Goal: Task Accomplishment & Management: Use online tool/utility

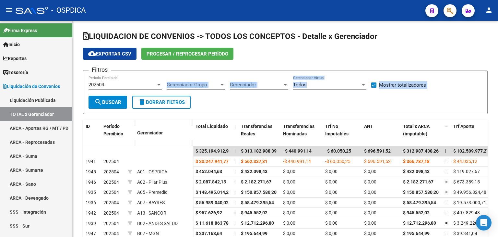
click at [452, 14] on icon "button" at bounding box center [450, 10] width 6 height 7
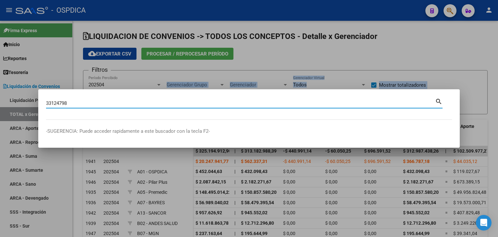
type input "33124798"
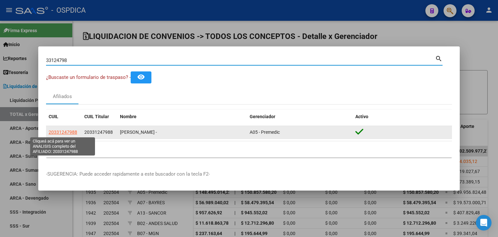
click at [72, 131] on span "20331247988" at bounding box center [63, 131] width 29 height 5
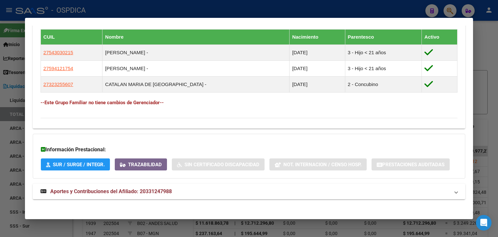
scroll to position [369, 0]
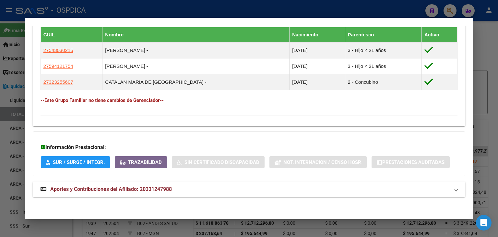
click at [121, 194] on mat-expansion-panel-header "Aportes y Contribuciones del Afiliado: 20331247988" at bounding box center [249, 189] width 433 height 16
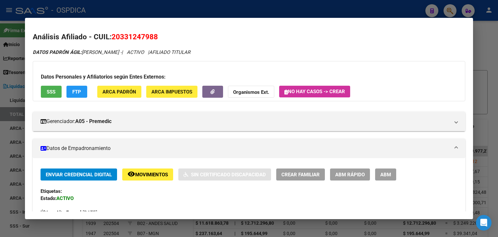
scroll to position [0, 0]
click at [486, 52] on div at bounding box center [249, 118] width 498 height 237
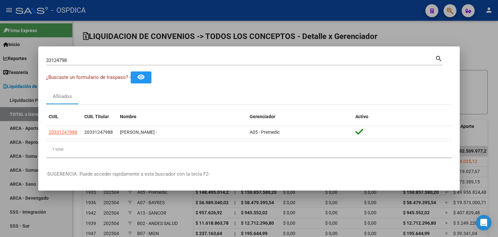
click at [138, 42] on div at bounding box center [249, 118] width 498 height 237
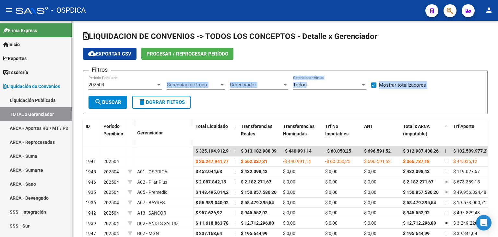
click at [36, 56] on link "Reportes" at bounding box center [36, 58] width 72 height 14
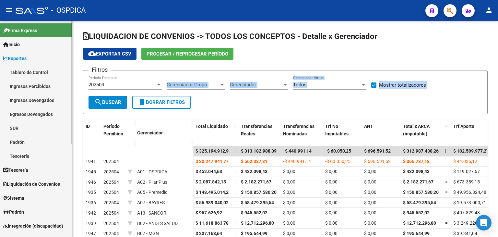
click at [27, 56] on span "Reportes" at bounding box center [14, 58] width 23 height 7
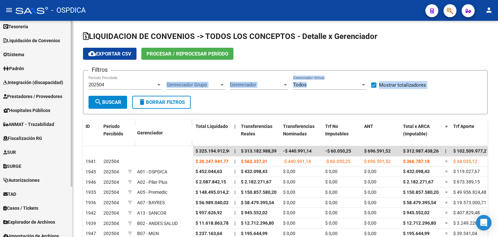
scroll to position [66, 0]
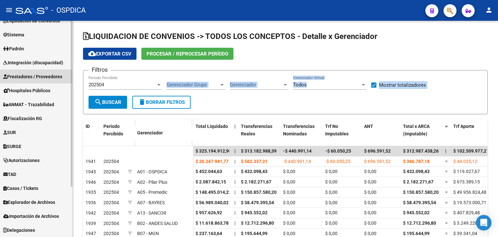
click at [31, 78] on span "Prestadores / Proveedores" at bounding box center [32, 76] width 59 height 7
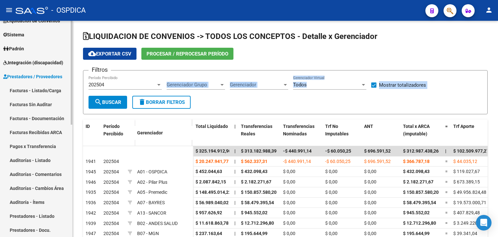
click at [37, 89] on link "Facturas - Listado/Carga" at bounding box center [36, 90] width 72 height 14
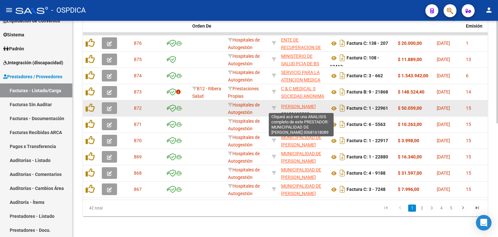
scroll to position [8, 0]
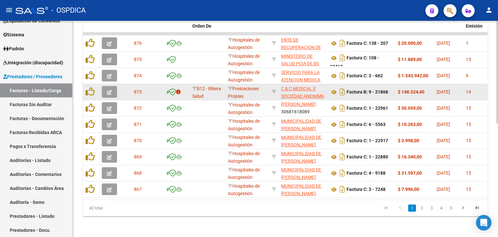
click at [299, 88] on app-link-go-to "C & C MEDICAL S SOCIEDAD ANONIMA" at bounding box center [302, 92] width 43 height 15
click at [301, 84] on datatable-body-cell "C & C MEDICAL S SOCIEDAD ANONIMA 30707174702" at bounding box center [303, 92] width 49 height 16
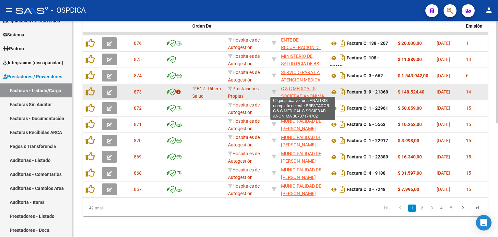
click at [302, 86] on span "C & C MEDICAL S SOCIEDAD ANONIMA" at bounding box center [302, 92] width 43 height 13
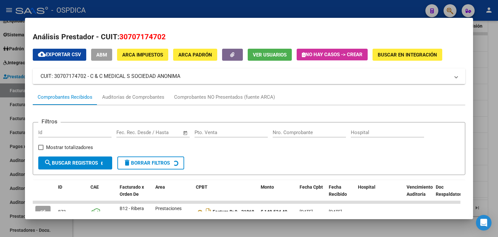
scroll to position [19, 0]
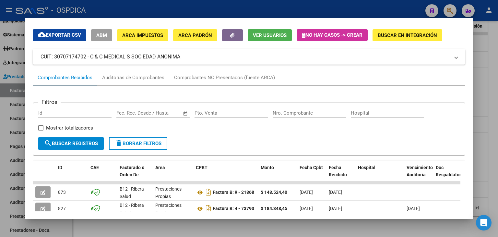
click at [293, 137] on form "Filtros Id Fecha inicio – Fecha fin Fec. Rec. Desde / Hasta Pto. Venta Nro. Com…" at bounding box center [249, 129] width 433 height 53
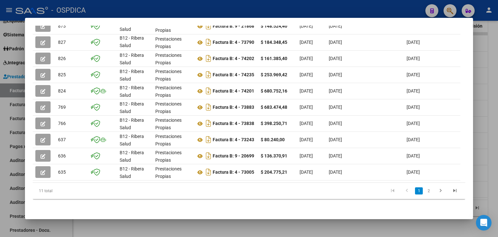
scroll to position [190, 0]
click at [427, 190] on link "2" at bounding box center [429, 190] width 8 height 7
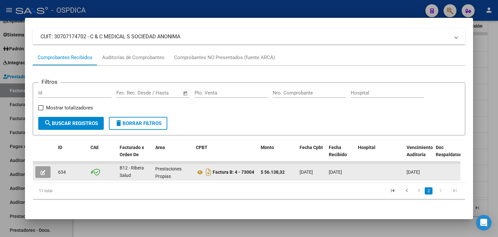
scroll to position [44, 0]
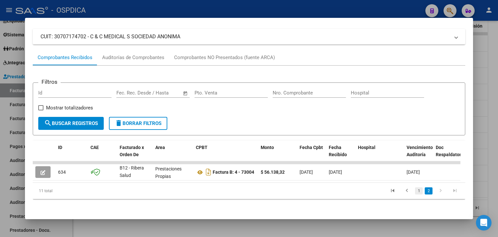
click at [416, 192] on link "1" at bounding box center [419, 190] width 8 height 7
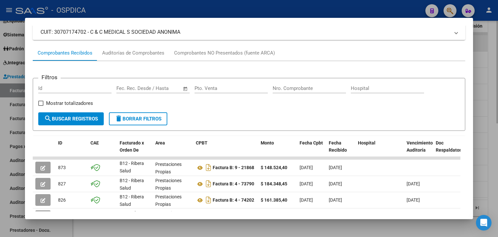
click at [483, 36] on div at bounding box center [249, 118] width 498 height 237
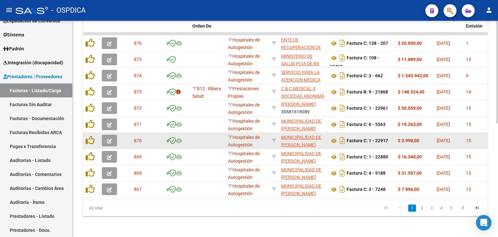
scroll to position [141, 0]
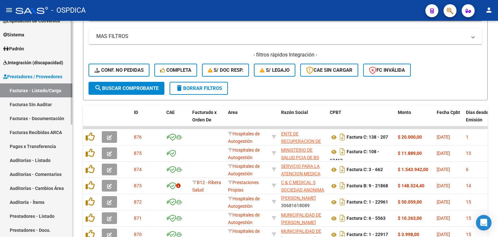
click at [44, 108] on link "Facturas Sin Auditar" at bounding box center [36, 104] width 72 height 14
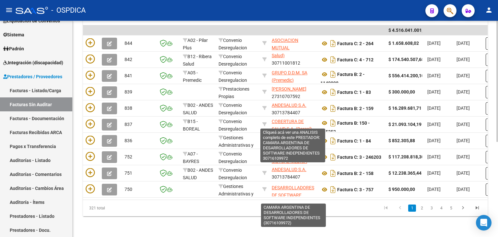
scroll to position [1, 0]
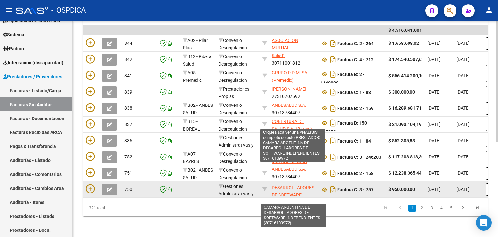
click at [284, 185] on span "CAMARA ARGENTINA DE DESARROLLADORES DE SOFTWARE INDEPENDIENTES" at bounding box center [293, 187] width 43 height 35
type textarea "30716109972"
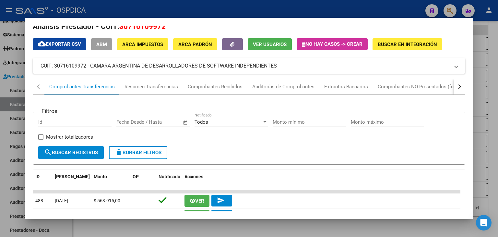
scroll to position [10, 0]
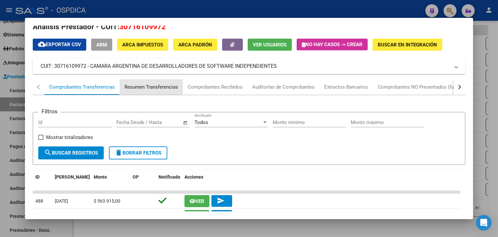
click at [139, 91] on div "Resumen Transferencias" at bounding box center [151, 87] width 63 height 16
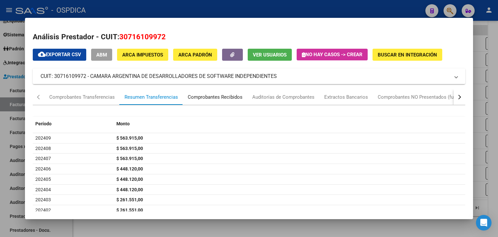
click at [219, 98] on div "Comprobantes Recibidos" at bounding box center [215, 96] width 55 height 7
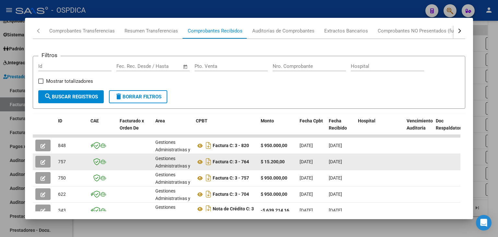
scroll to position [84, 0]
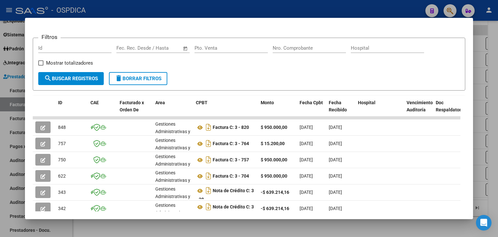
click at [448, 5] on div at bounding box center [249, 118] width 498 height 237
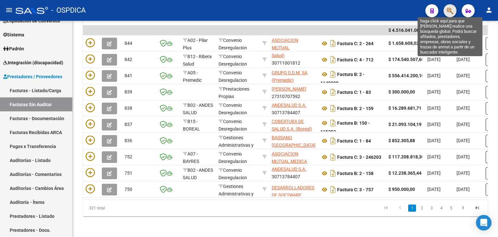
click at [450, 8] on icon "button" at bounding box center [450, 10] width 6 height 7
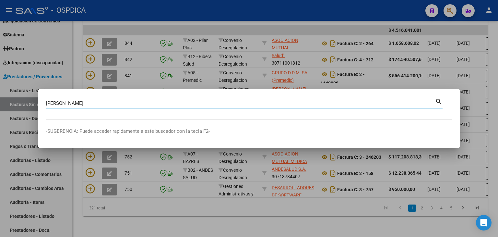
type input "[PERSON_NAME]"
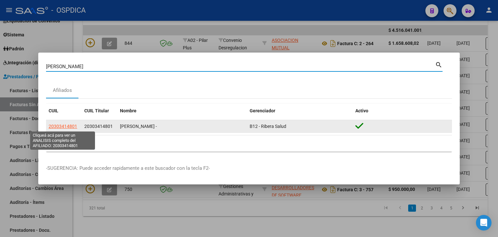
click at [72, 125] on span "20303414801" at bounding box center [63, 126] width 29 height 5
type textarea "20303414801"
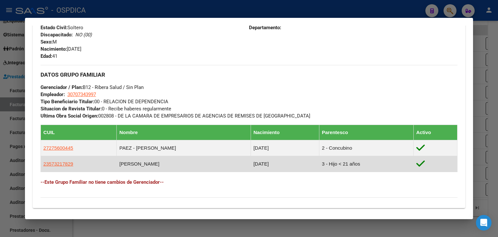
scroll to position [353, 0]
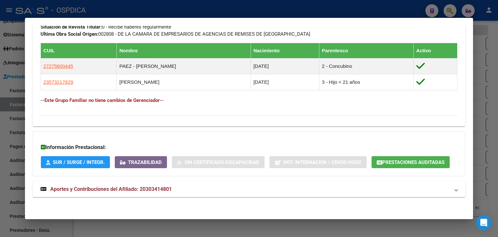
click at [136, 190] on span "Aportes y Contribuciones del Afiliado: 20303414801" at bounding box center [111, 189] width 122 height 6
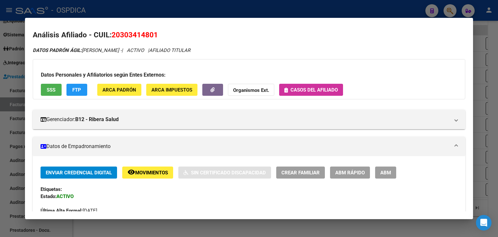
scroll to position [0, 0]
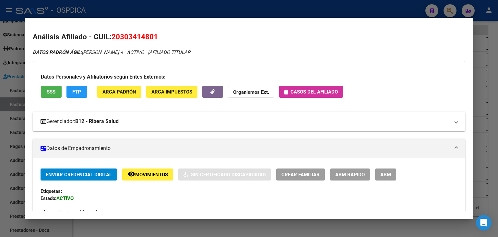
click at [177, 118] on mat-panel-title "Gerenciador: B12 - Ribera Salud" at bounding box center [246, 121] width 410 height 8
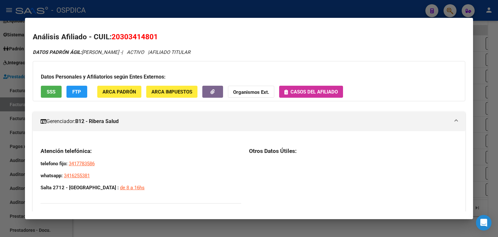
click at [177, 118] on mat-panel-title "Gerenciador: B12 - Ribera Salud" at bounding box center [246, 121] width 410 height 8
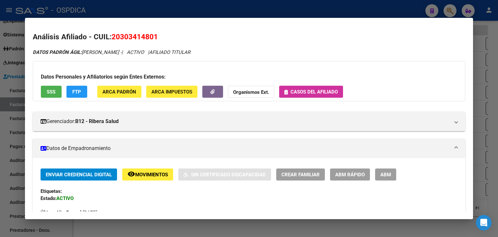
click at [447, 11] on div at bounding box center [249, 118] width 498 height 237
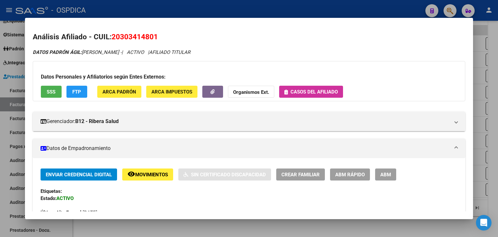
click at [447, 11] on div at bounding box center [249, 118] width 498 height 237
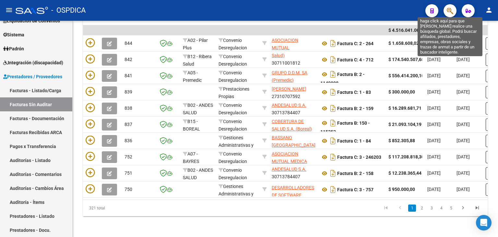
click at [447, 11] on icon "button" at bounding box center [450, 10] width 6 height 7
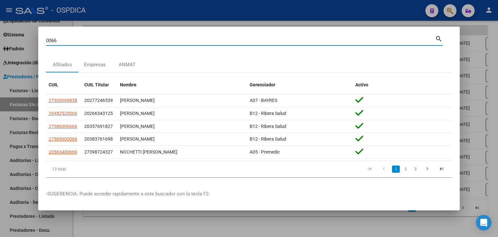
click at [46, 40] on input "0066" at bounding box center [240, 41] width 389 height 6
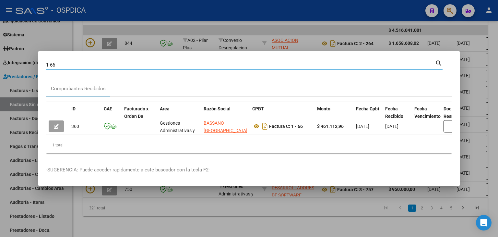
click at [49, 63] on input "1-66" at bounding box center [240, 65] width 389 height 6
type input "3-66"
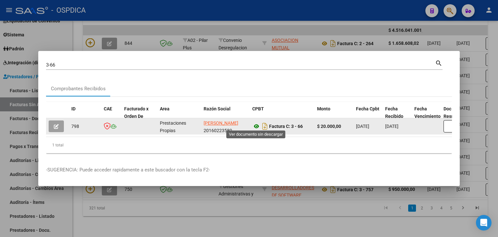
click at [258, 125] on icon at bounding box center [256, 126] width 8 height 8
click at [52, 125] on button "button" at bounding box center [56, 126] width 15 height 12
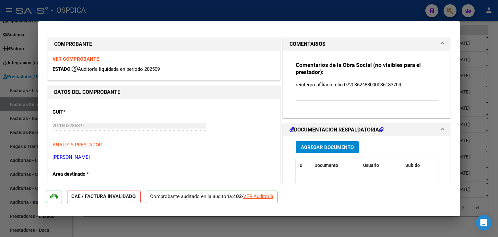
click at [78, 62] on strong "VER COMPROBANTE" at bounding box center [76, 59] width 46 height 6
click at [261, 201] on p "Comprobante auditado en la auditoría: 402 - VER Auditoría" at bounding box center [212, 196] width 132 height 13
click at [260, 196] on div "VER Auditoría" at bounding box center [258, 196] width 30 height 7
type input "$ 0,00"
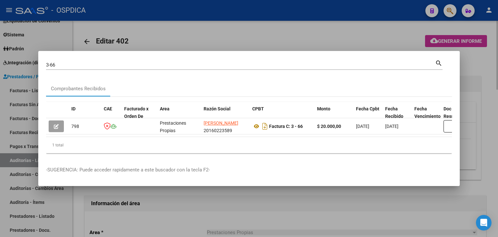
click at [174, 38] on div at bounding box center [249, 118] width 498 height 237
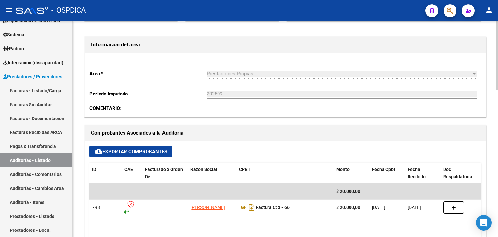
scroll to position [195, 0]
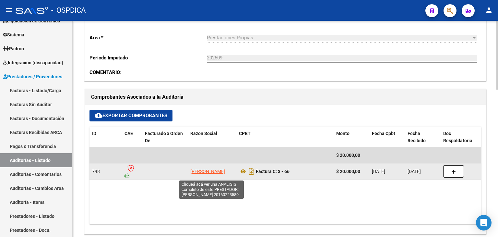
click at [222, 169] on span "[PERSON_NAME]" at bounding box center [207, 171] width 35 height 5
type textarea "20160223589"
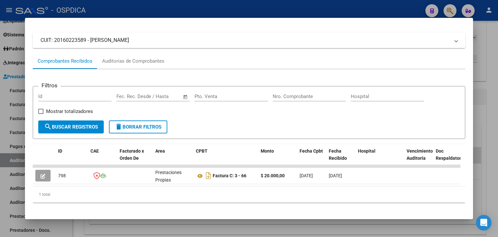
scroll to position [44, 0]
